Goal: Task Accomplishment & Management: Manage account settings

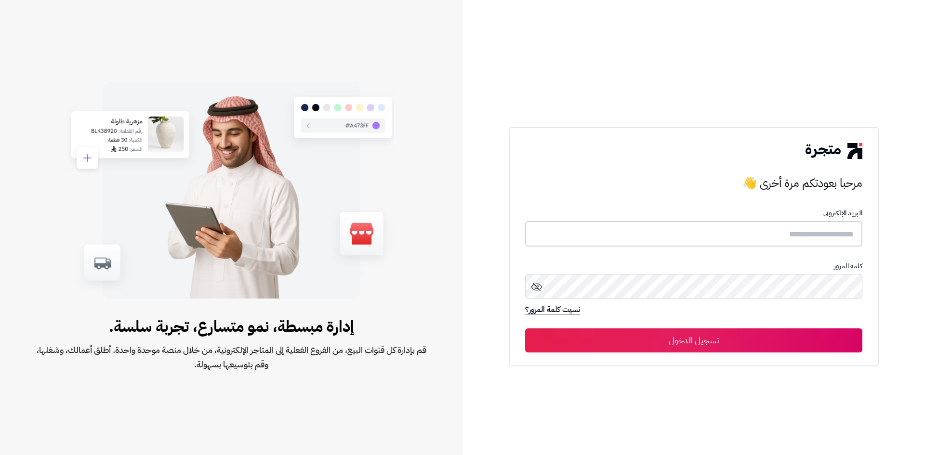
click at [722, 228] on input "text" at bounding box center [693, 234] width 337 height 26
paste input "********"
type input "********"
click at [800, 342] on button "تسجيل الدخول" at bounding box center [693, 340] width 337 height 24
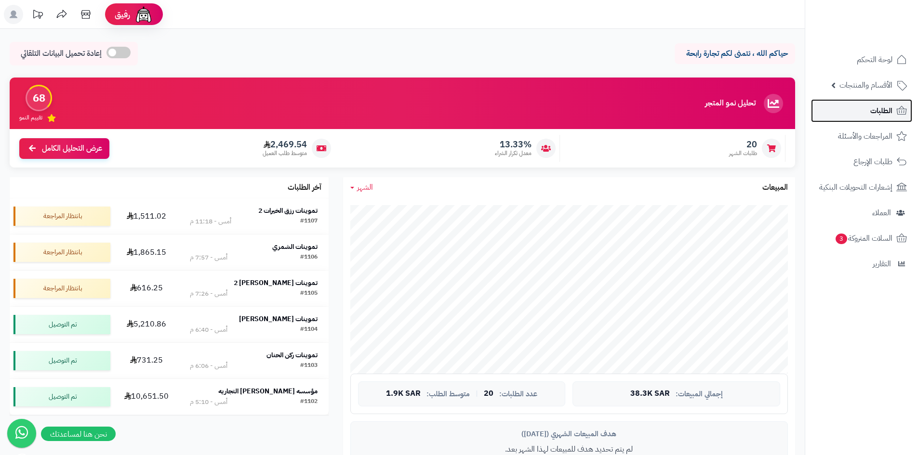
click at [877, 110] on span "الطلبات" at bounding box center [881, 110] width 22 height 13
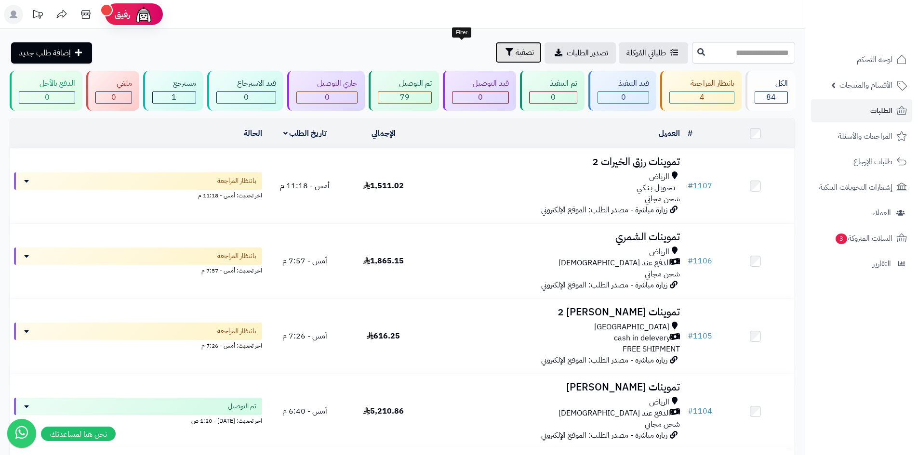
click at [505, 48] on icon "button" at bounding box center [509, 52] width 8 height 8
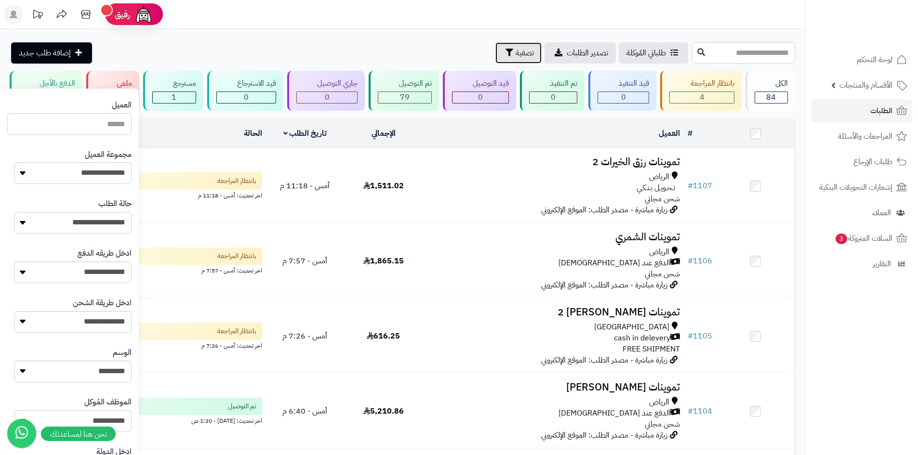
scroll to position [120, 0]
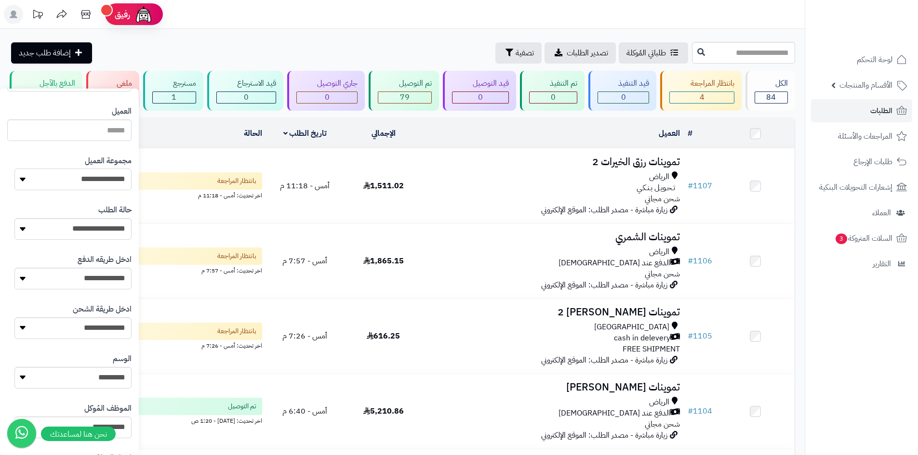
click at [113, 180] on select "**********" at bounding box center [72, 180] width 117 height 22
select select "*"
click at [14, 169] on select "**********" at bounding box center [72, 180] width 117 height 22
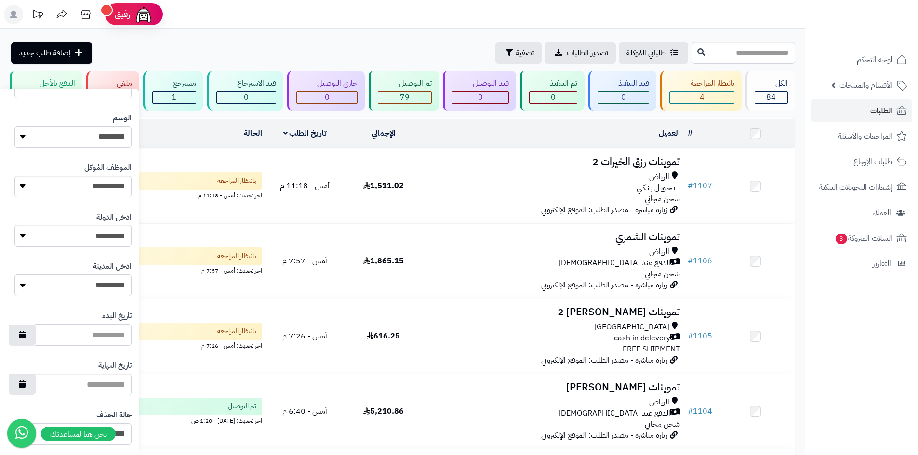
scroll to position [409, 0]
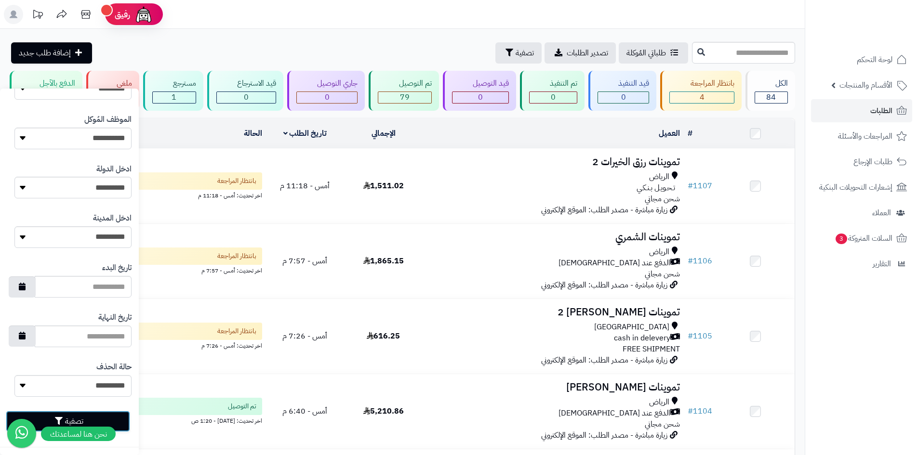
click at [127, 423] on button "تصفية" at bounding box center [68, 421] width 124 height 21
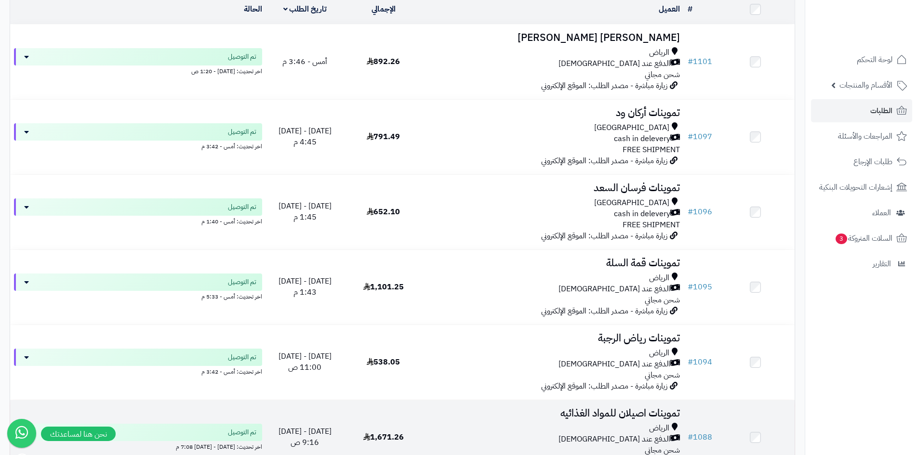
scroll to position [241, 0]
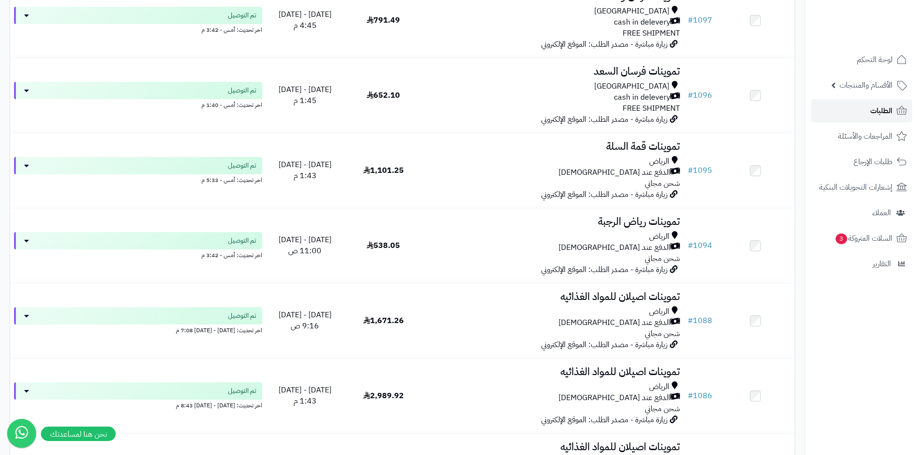
click at [872, 106] on span "الطلبات" at bounding box center [881, 110] width 22 height 13
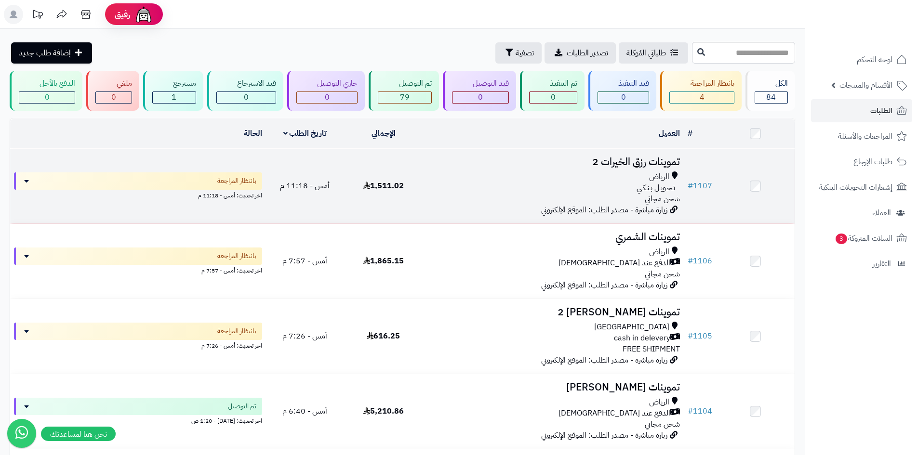
click at [588, 209] on span "زيارة مباشرة - مصدر الطلب: الموقع الإلكتروني" at bounding box center [604, 210] width 126 height 12
click at [463, 191] on div "تـحـويـل بـنـكـي" at bounding box center [552, 188] width 253 height 11
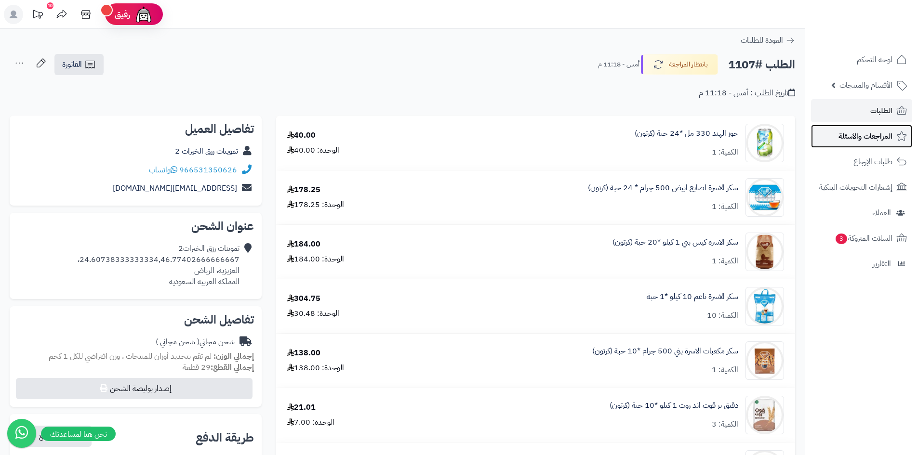
click at [870, 138] on span "المراجعات والأسئلة" at bounding box center [865, 136] width 54 height 13
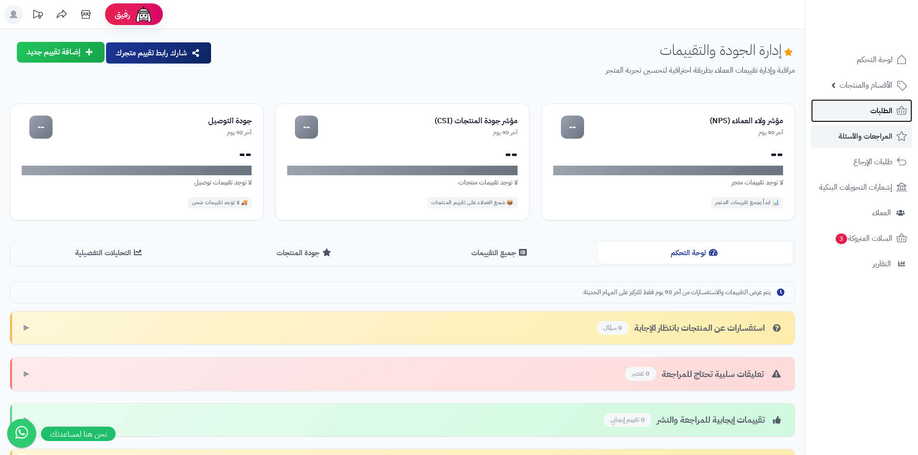
click at [883, 111] on span "الطلبات" at bounding box center [881, 110] width 22 height 13
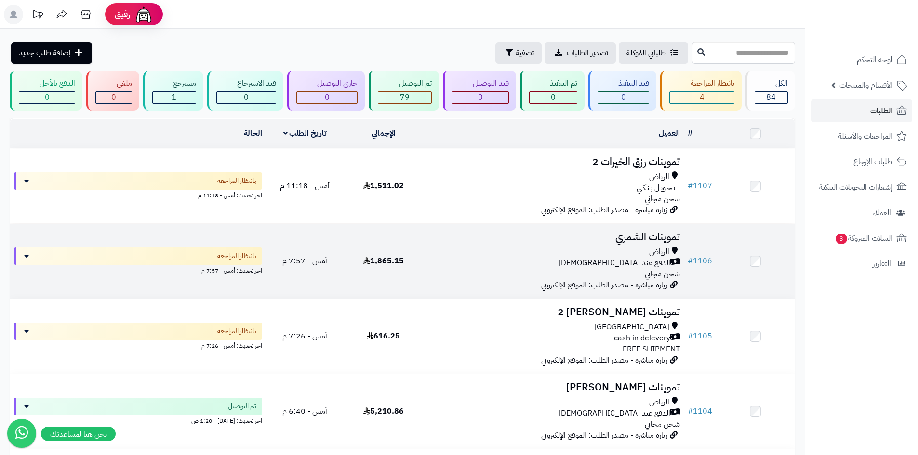
click at [594, 254] on div "الرياض" at bounding box center [552, 252] width 253 height 11
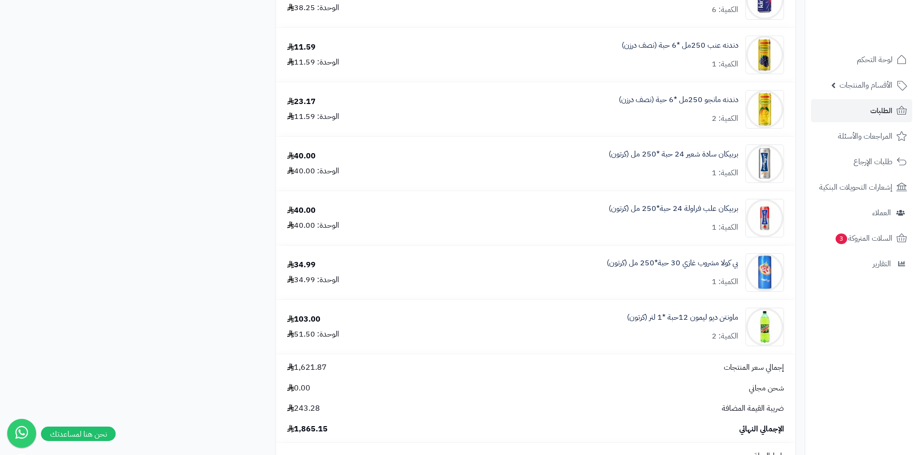
scroll to position [867, 0]
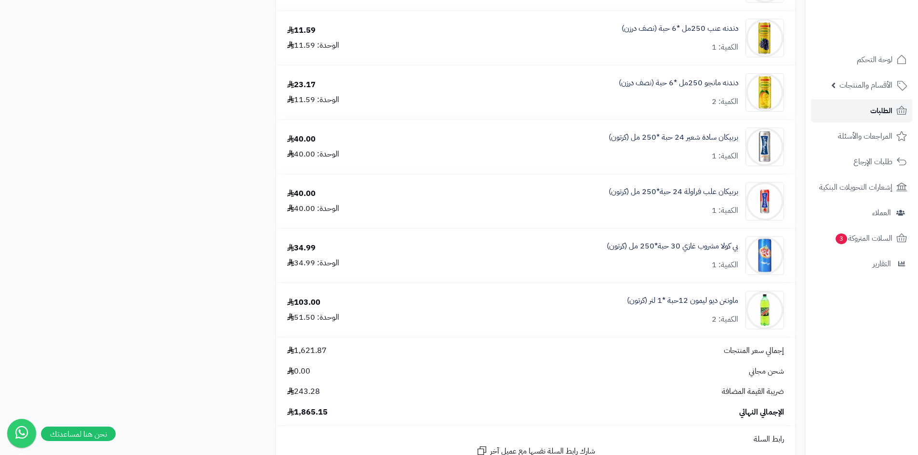
click at [860, 117] on link "الطلبات" at bounding box center [861, 110] width 101 height 23
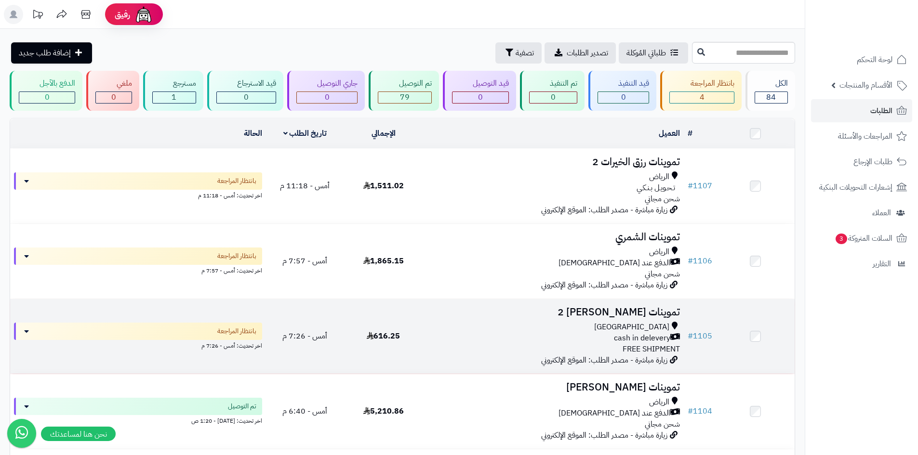
click at [479, 352] on div "[GEOGRAPHIC_DATA] cash in delevery FREE SHIPMENT" at bounding box center [552, 338] width 253 height 33
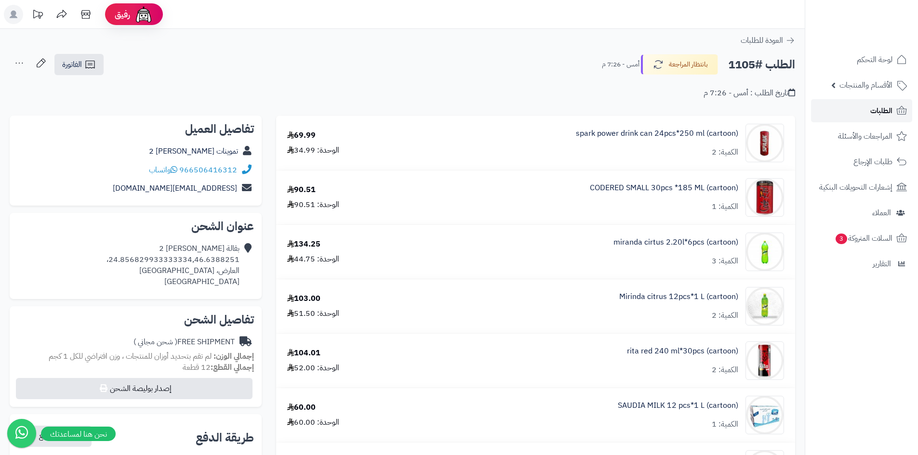
click at [853, 115] on link "الطلبات" at bounding box center [861, 110] width 101 height 23
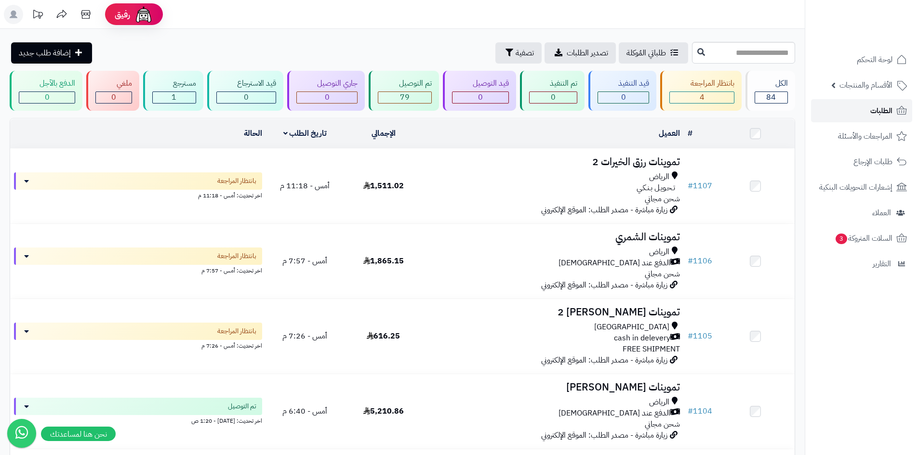
click at [854, 102] on link "الطلبات" at bounding box center [861, 110] width 101 height 23
